Goal: Find specific page/section: Find specific page/section

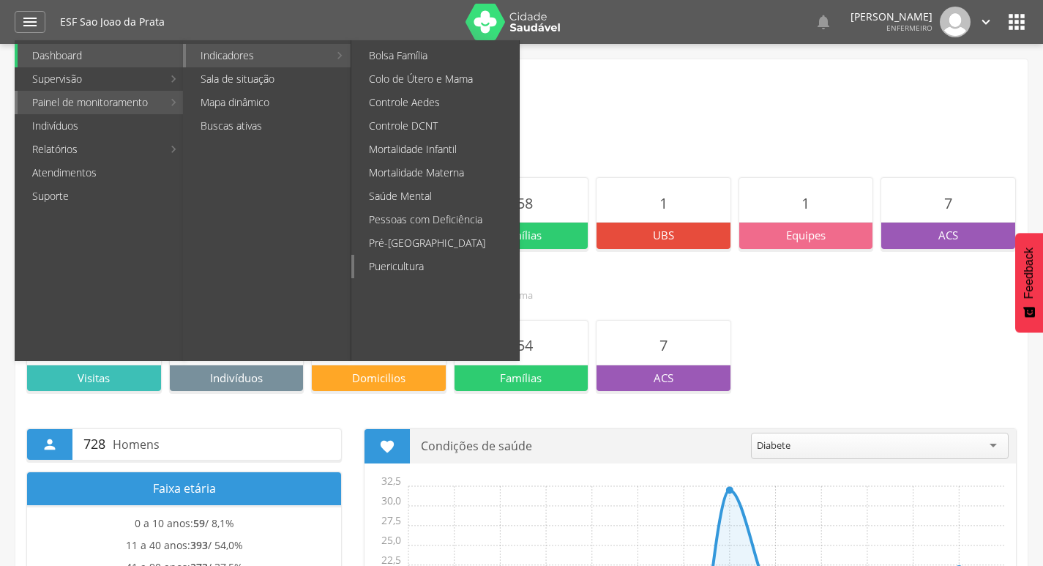
click at [383, 263] on link "Puericultura" at bounding box center [436, 266] width 165 height 23
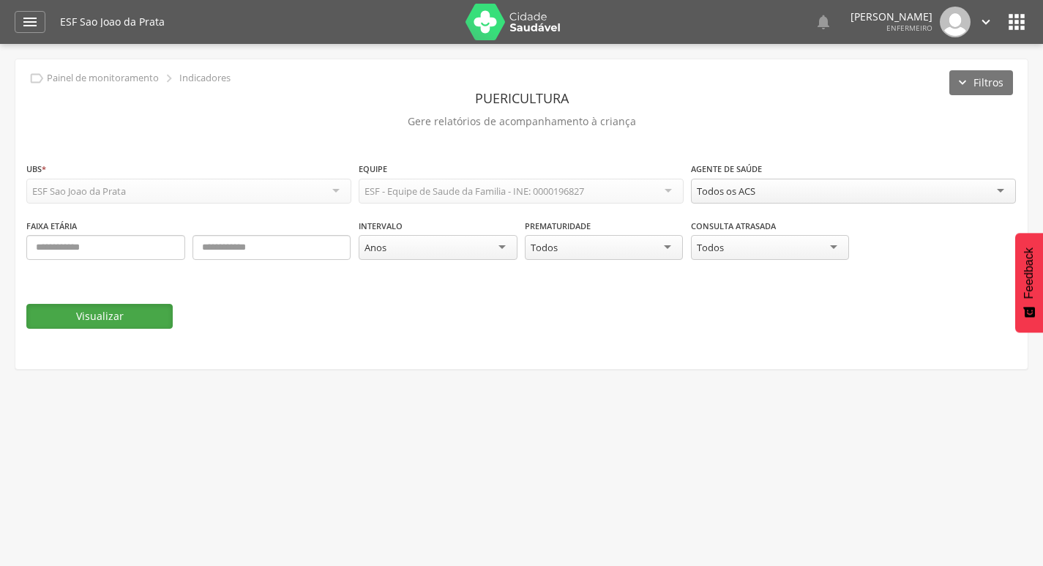
click at [58, 318] on button "Visualizar" at bounding box center [99, 316] width 146 height 25
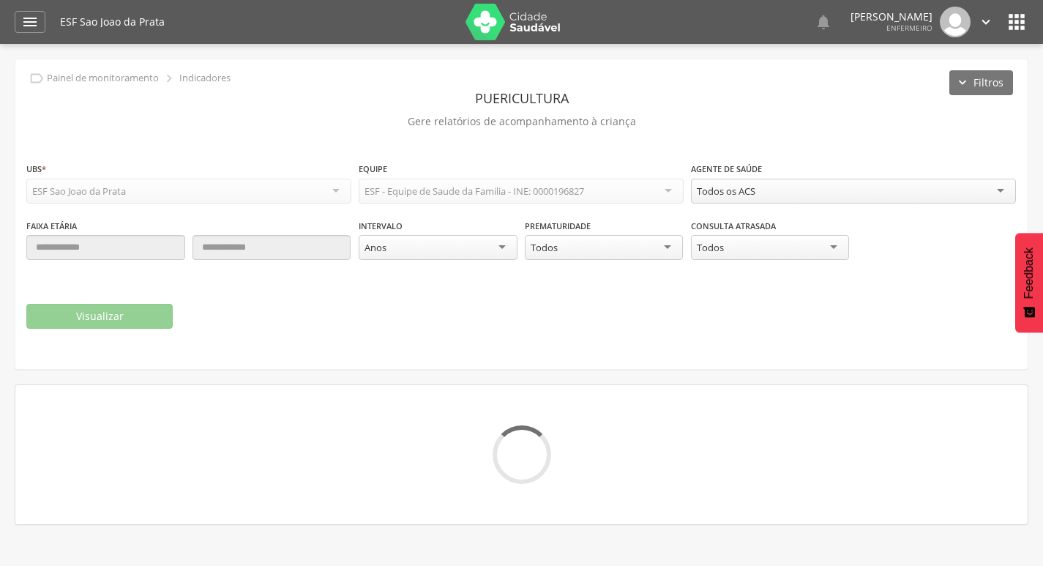
click at [709, 193] on div "Todos os ACS" at bounding box center [725, 190] width 59 height 13
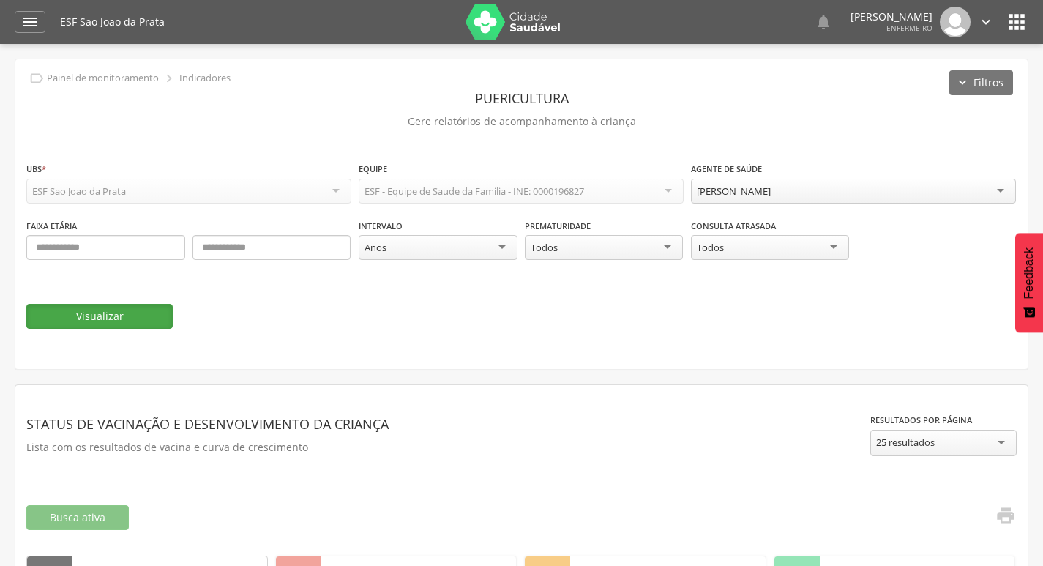
click at [142, 326] on button "Visualizar" at bounding box center [99, 316] width 146 height 25
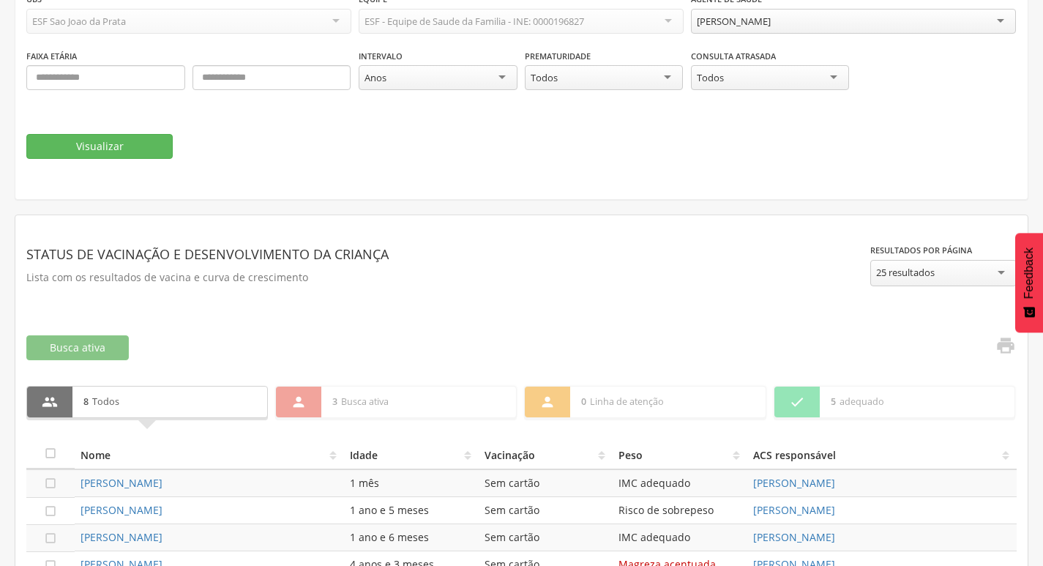
scroll to position [371, 0]
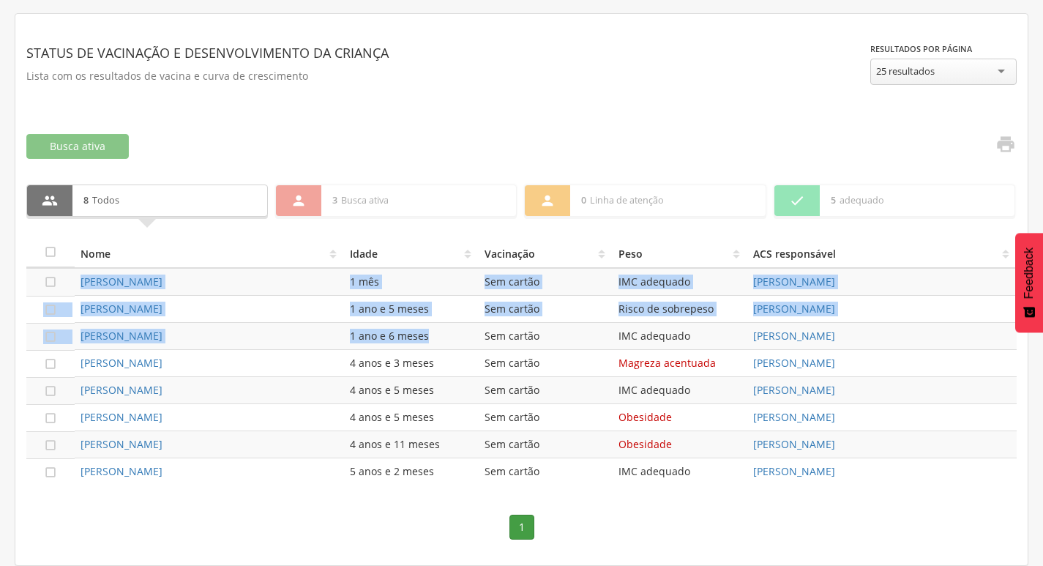
drag, startPoint x: 426, startPoint y: 338, endPoint x: 79, endPoint y: 280, distance: 351.6
click at [79, 280] on tbody " [PERSON_NAME] 1 mês Sem cartão IMC adequado [PERSON_NAME]  [PERSON_NAME] 1 a…" at bounding box center [521, 376] width 990 height 217
copy tbody "[PERSON_NAME] 1 mês Sem cartão IMC adequado [PERSON_NAME]  [PERSON_NAME] 1 ano…"
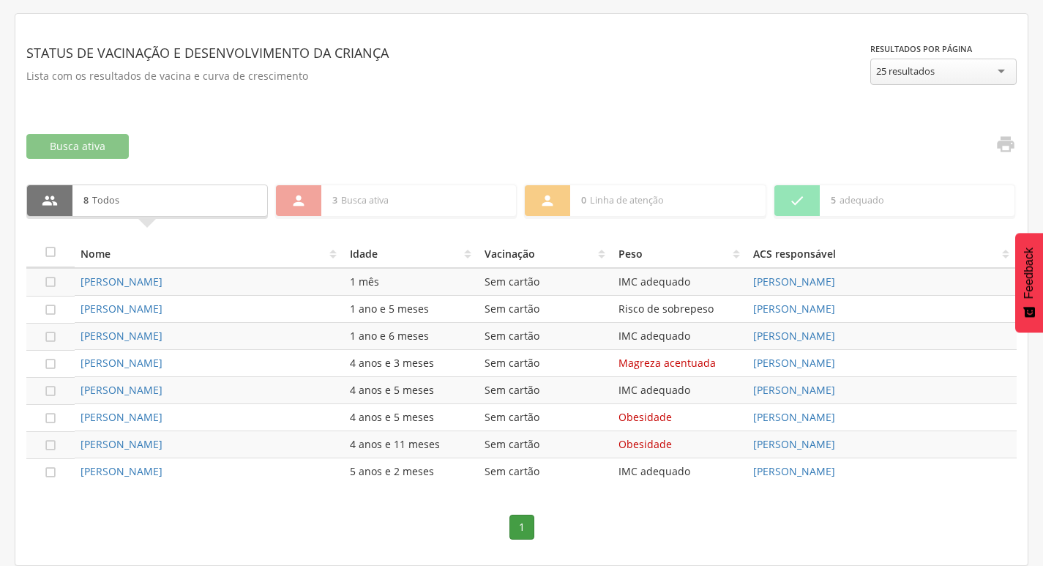
click at [219, 413] on div "[PERSON_NAME]" at bounding box center [209, 417] width 258 height 15
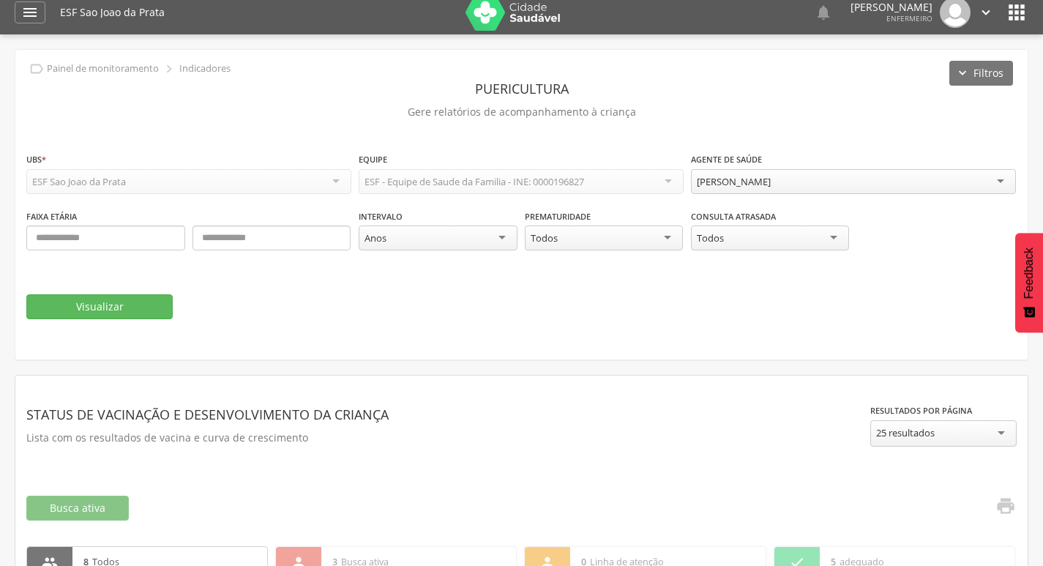
scroll to position [0, 0]
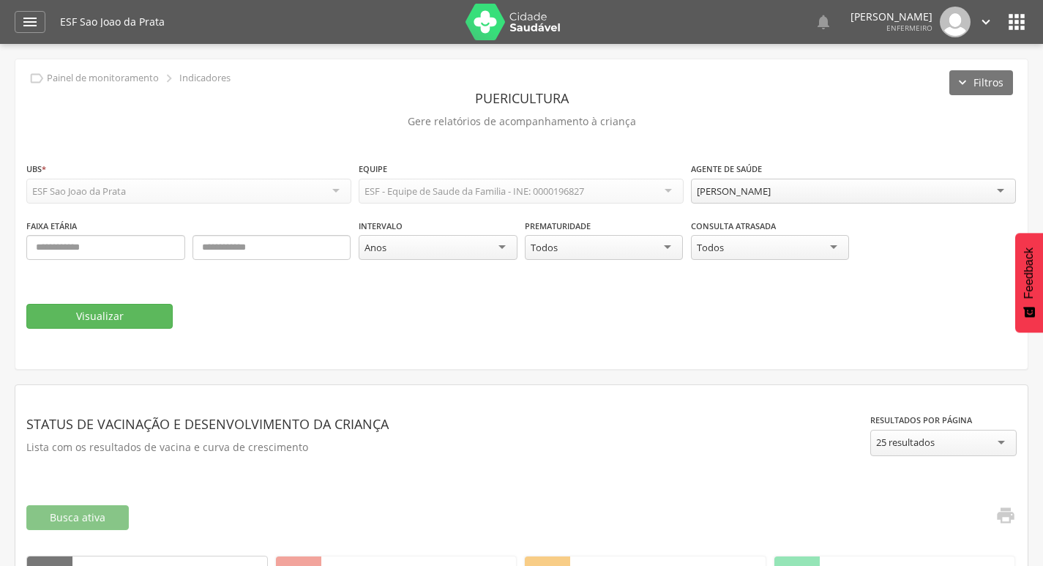
click at [1018, 10] on div "ESF Sao Joao da Prata   Lorem ipsum dolor sit amet, sed do eiusmod tempor inc…" at bounding box center [544, 22] width 968 height 44
click at [1018, 19] on icon "" at bounding box center [1015, 21] width 23 height 23
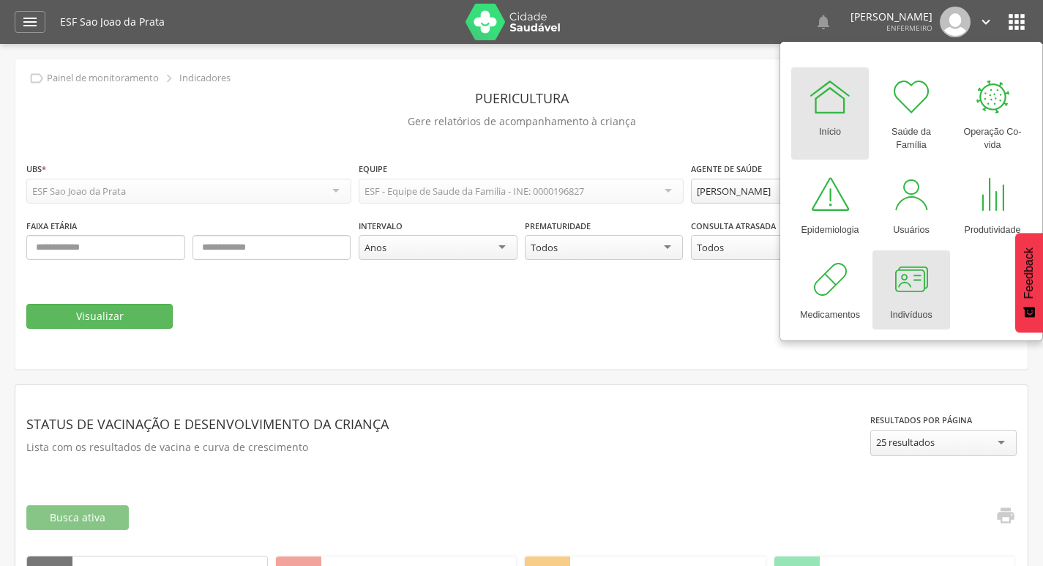
click at [906, 305] on div "Indivíduos" at bounding box center [911, 311] width 42 height 20
